Goal: Information Seeking & Learning: Find specific page/section

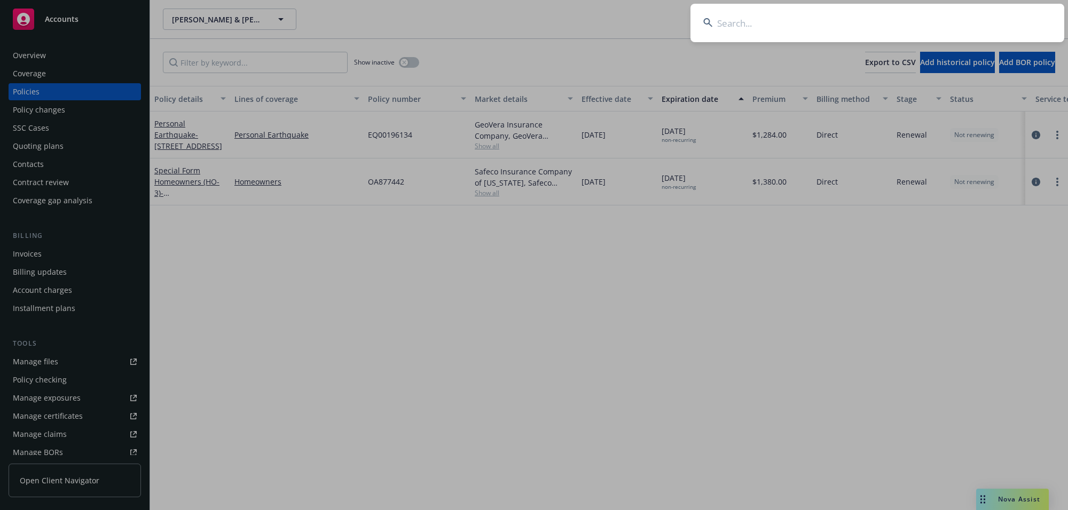
type input "[PERSON_NAME] & [PERSON_NAME]"
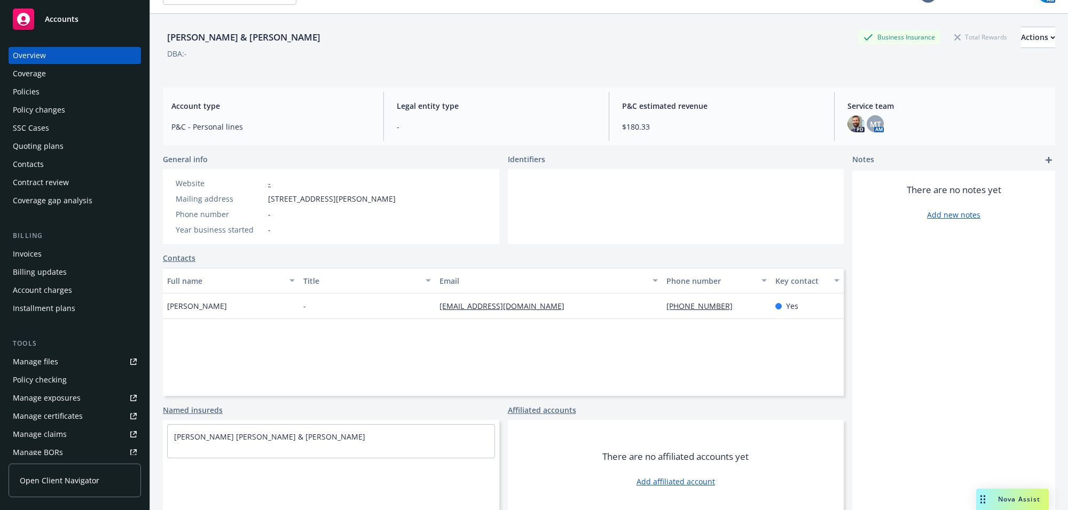
scroll to position [39, 0]
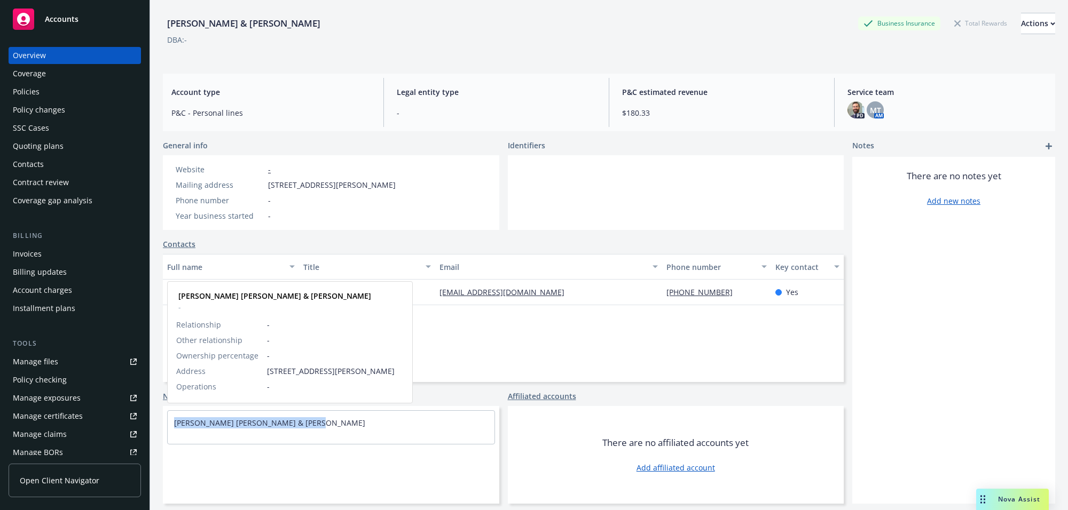
drag, startPoint x: 169, startPoint y: 422, endPoint x: 342, endPoint y: 402, distance: 174.7
click at [322, 418] on div "[PERSON_NAME] [PERSON_NAME] & [PERSON_NAME]" at bounding box center [331, 423] width 327 height 24
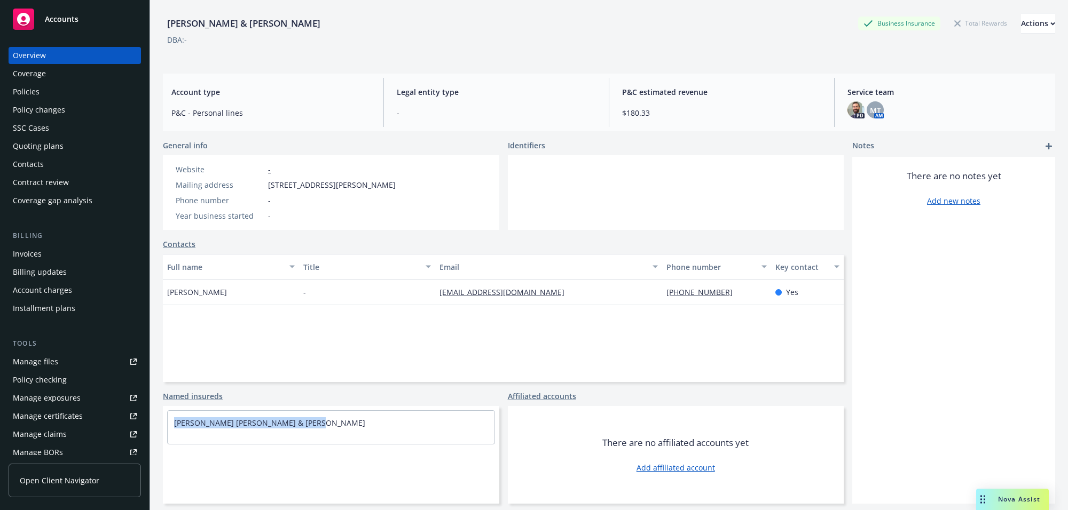
copy link "[PERSON_NAME] [PERSON_NAME] & [PERSON_NAME]"
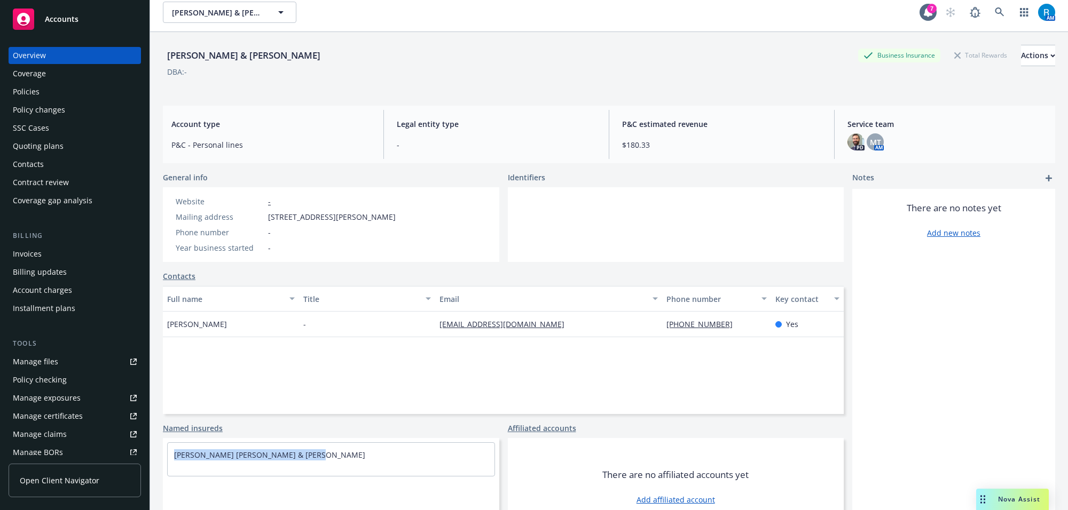
scroll to position [0, 0]
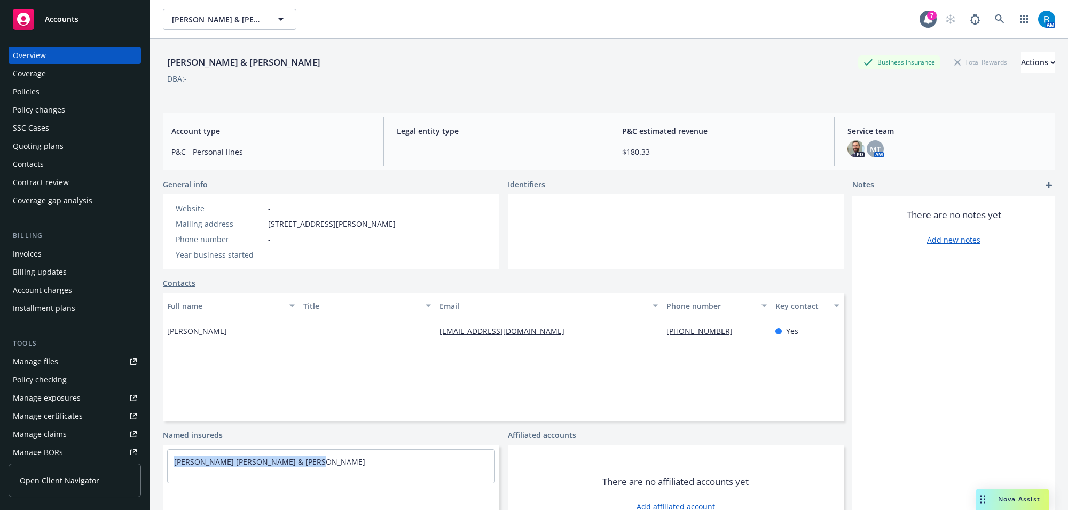
click at [35, 94] on div "Policies" at bounding box center [26, 91] width 27 height 17
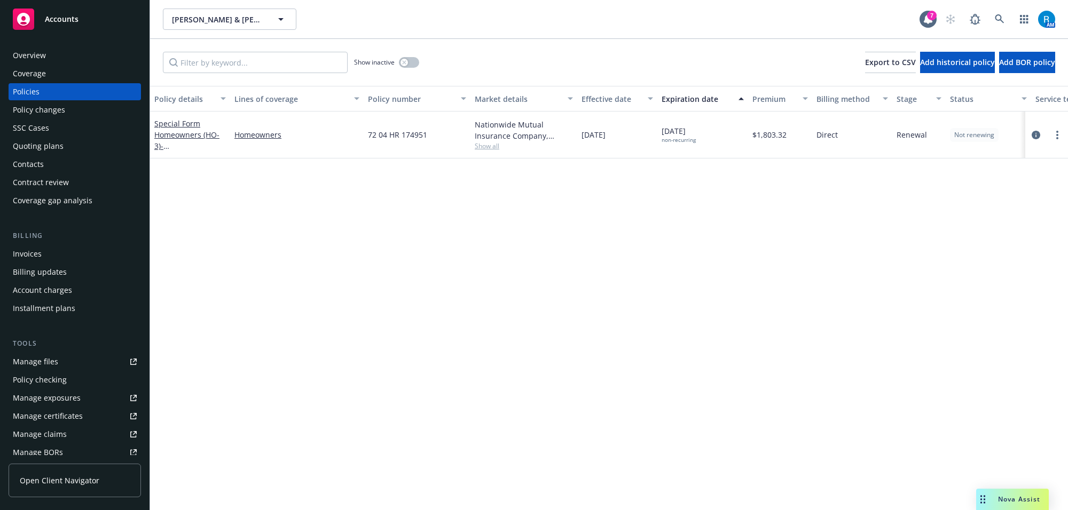
click at [393, 135] on span "72 04 HR 174951" at bounding box center [397, 134] width 59 height 11
copy span "72 04 HR 174951"
click at [676, 129] on span "[DATE] non-recurring" at bounding box center [679, 134] width 34 height 18
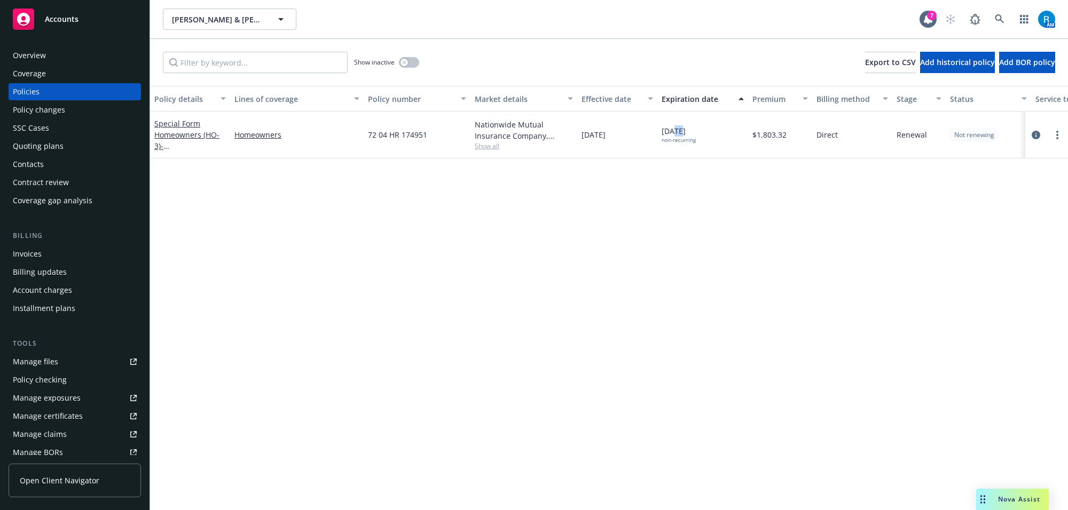
click at [676, 129] on span "[DATE] non-recurring" at bounding box center [679, 134] width 34 height 18
copy span "[DATE]"
drag, startPoint x: 473, startPoint y: 127, endPoint x: 544, endPoint y: 140, distance: 71.7
click at [544, 140] on div "Nationwide Mutual Insurance Company, Nationwide Insurance Company Show all" at bounding box center [523, 135] width 107 height 47
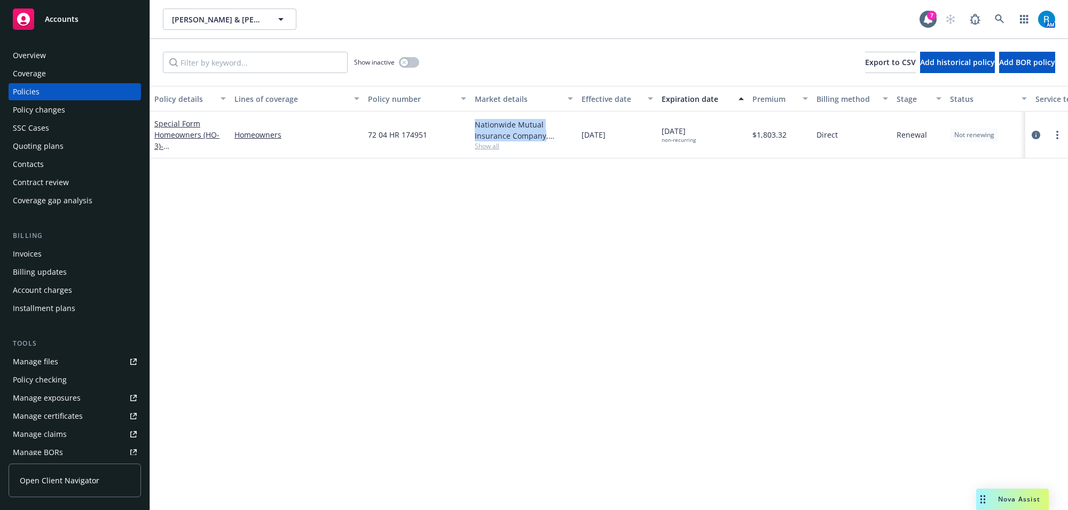
copy div "Nationwide Mutual Insurance Company"
click at [1007, 14] on link at bounding box center [999, 19] width 21 height 21
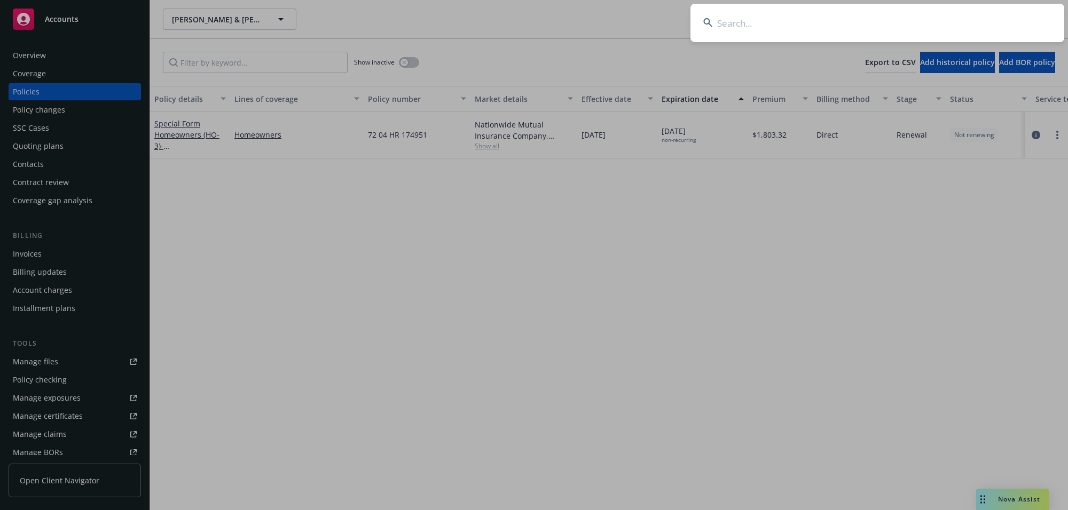
type input "[PERSON_NAME]"
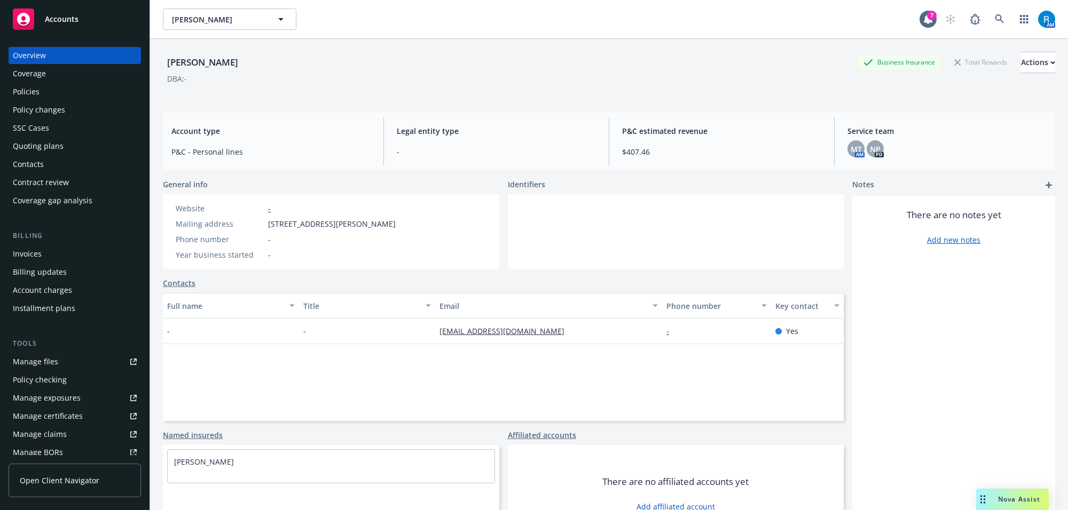
drag, startPoint x: 161, startPoint y: 62, endPoint x: 261, endPoint y: 62, distance: 99.3
click at [261, 62] on div "[PERSON_NAME] Business Insurance Total Rewards Actions DBA: - Account type P&C …" at bounding box center [609, 294] width 918 height 510
copy div "[PERSON_NAME]"
click at [33, 86] on div "Policies" at bounding box center [26, 91] width 27 height 17
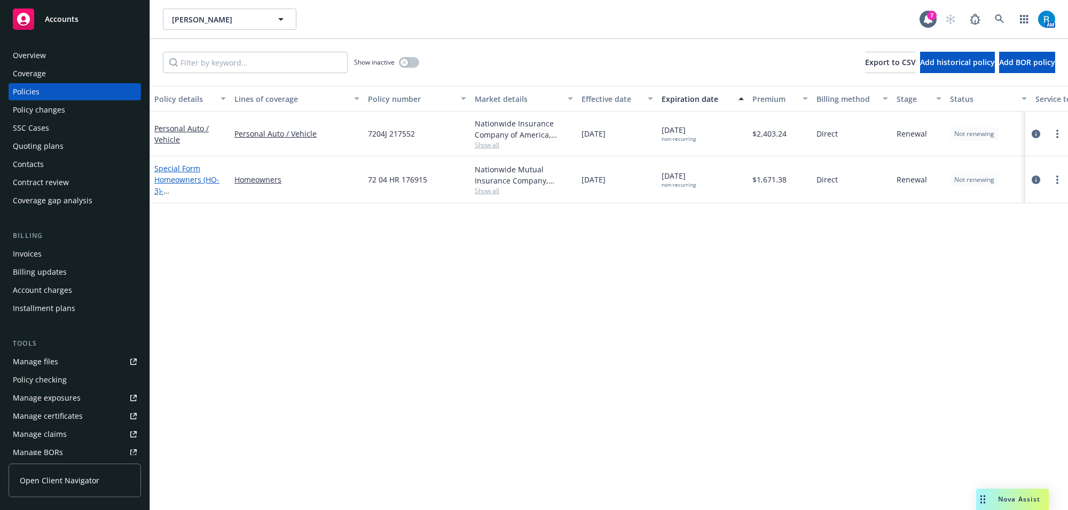
click at [185, 179] on link "Special Form Homeowners (HO-3) - [STREET_ADDRESS][PERSON_NAME]" at bounding box center [188, 190] width 68 height 55
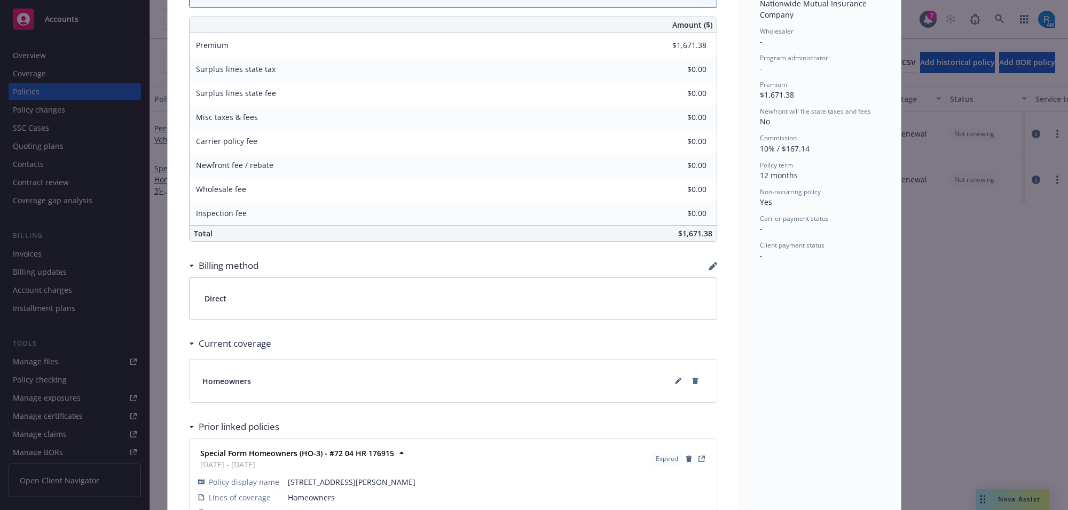
scroll to position [502, 0]
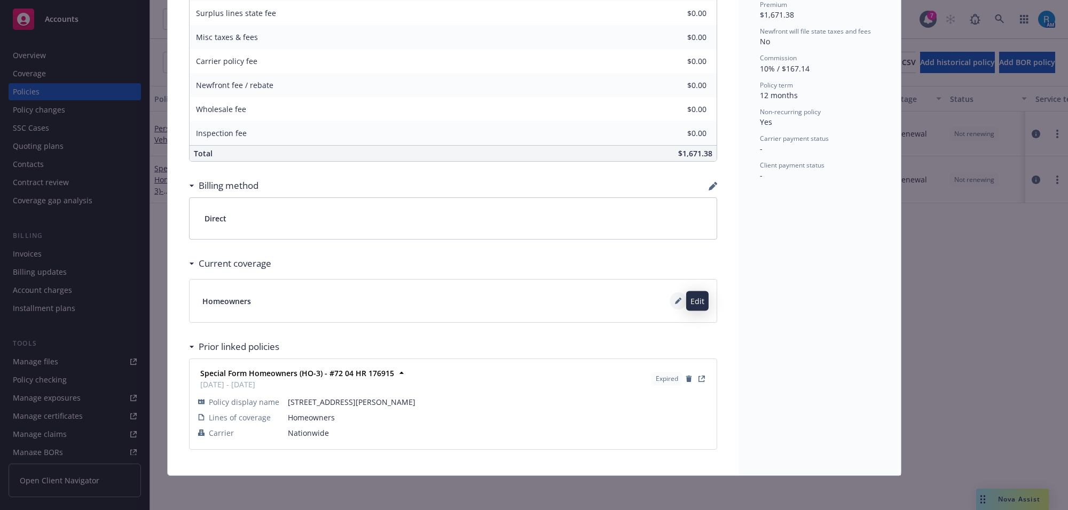
click at [670, 305] on button at bounding box center [678, 301] width 17 height 17
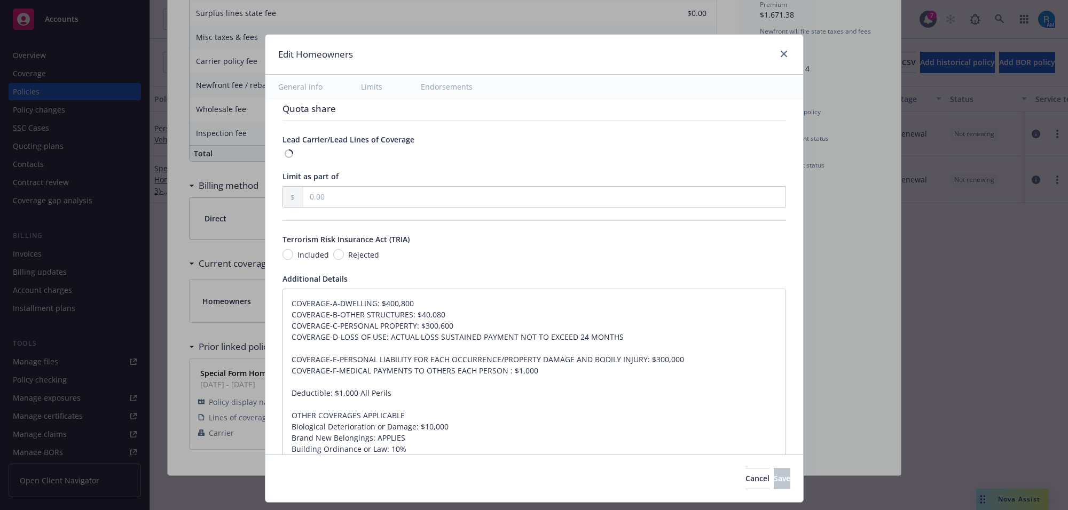
scroll to position [896, 0]
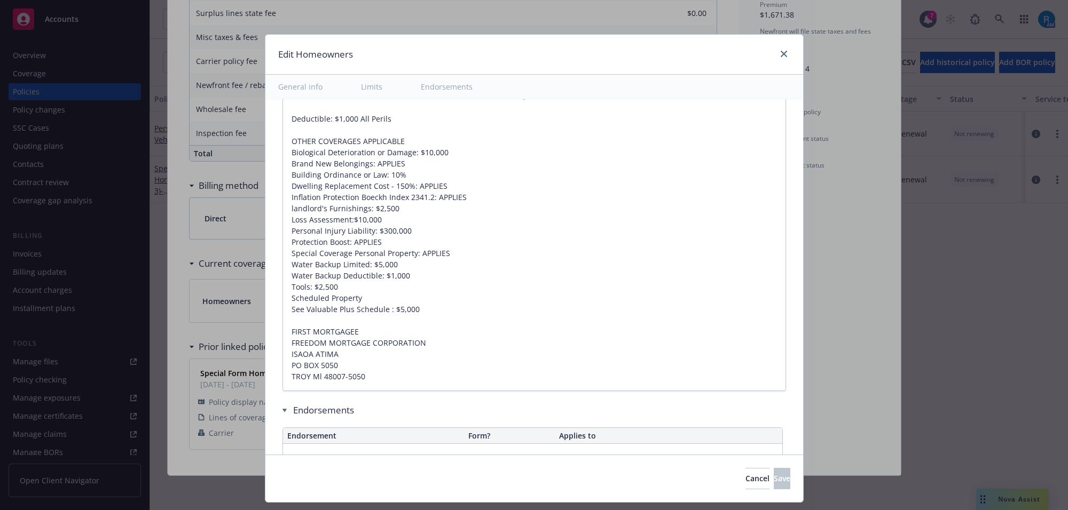
type textarea "x"
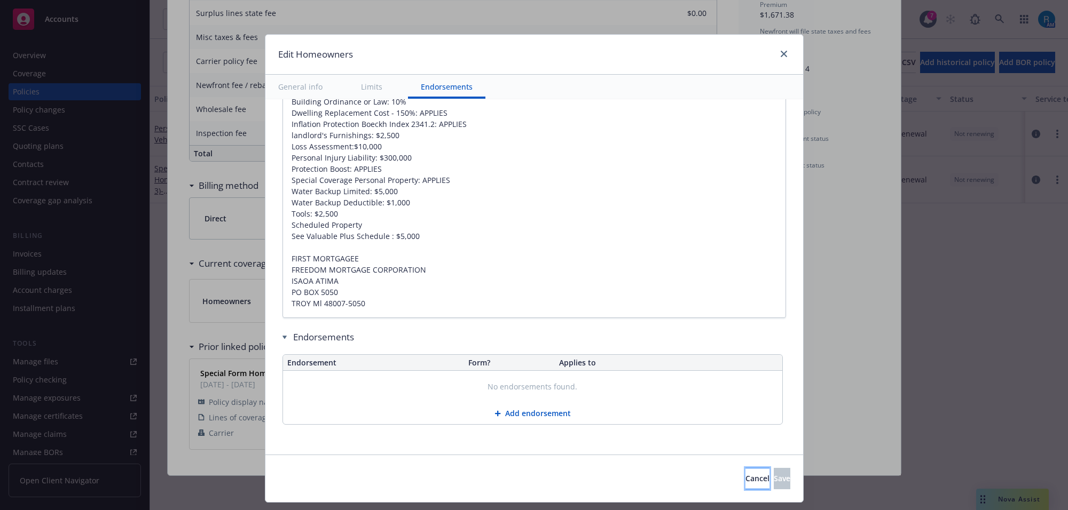
click at [745, 479] on button "Cancel" at bounding box center [757, 478] width 24 height 21
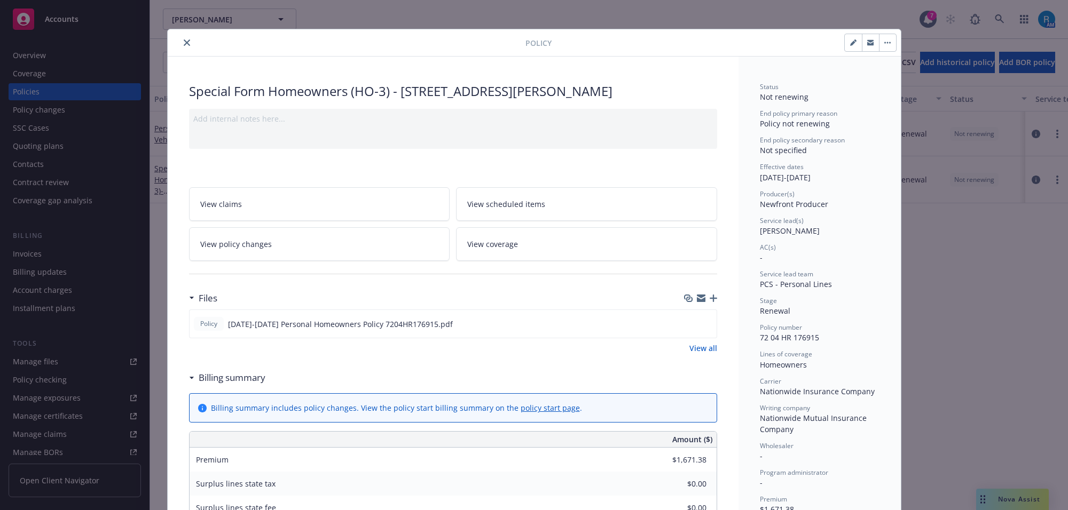
scroll to position [0, 0]
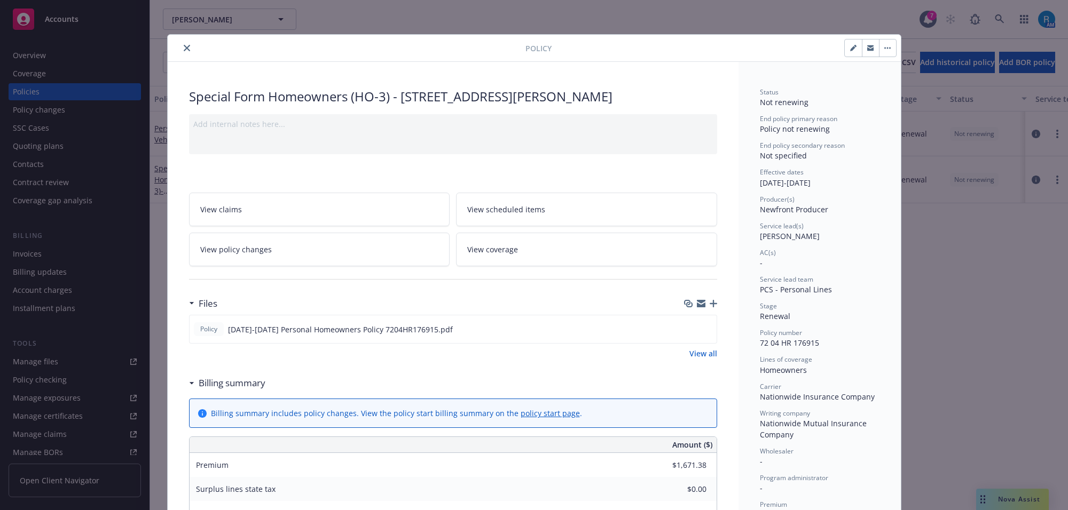
click at [184, 49] on icon "close" at bounding box center [187, 48] width 6 height 6
drag, startPoint x: 180, startPoint y: 47, endPoint x: 187, endPoint y: 62, distance: 16.5
click at [180, 47] on div "Show inactive Export to CSV Add historical policy Add BOR policy" at bounding box center [609, 62] width 918 height 47
